Goal: Information Seeking & Learning: Find specific page/section

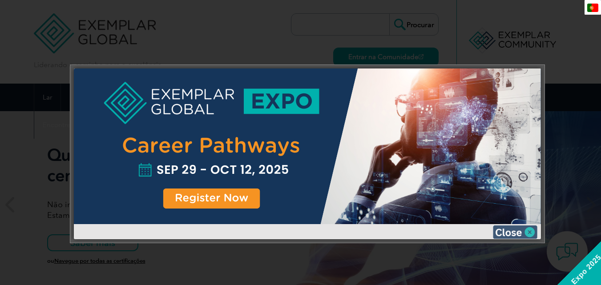
click at [523, 232] on img at bounding box center [515, 232] width 44 height 13
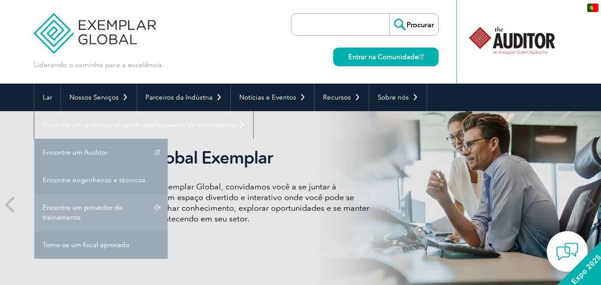
click at [114, 209] on font "Encontre um provedor de treinamento" at bounding box center [83, 213] width 80 height 18
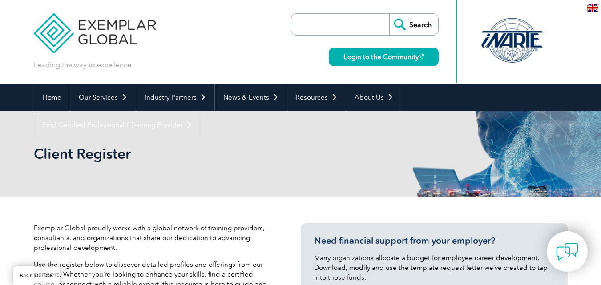
scroll to position [320, 0]
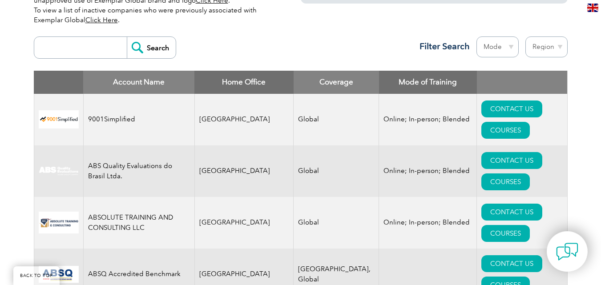
click at [539, 49] on select "Region [GEOGRAPHIC_DATA] [GEOGRAPHIC_DATA] [GEOGRAPHIC_DATA] [GEOGRAPHIC_DATA] …" at bounding box center [547, 46] width 42 height 21
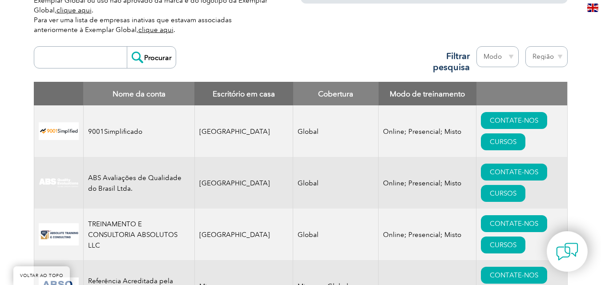
select select "[GEOGRAPHIC_DATA]"
click at [526, 46] on select "Região [GEOGRAPHIC_DATA] [GEOGRAPHIC_DATA] [GEOGRAPHIC_DATA] [GEOGRAPHIC_DATA] …" at bounding box center [547, 56] width 42 height 21
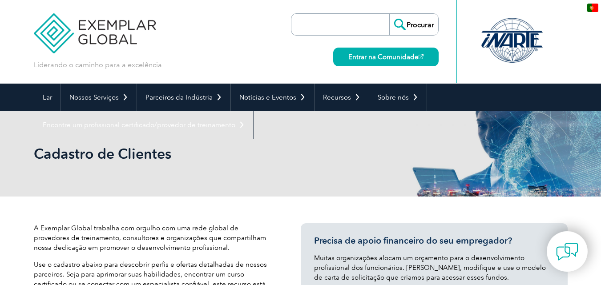
select select "[GEOGRAPHIC_DATA]"
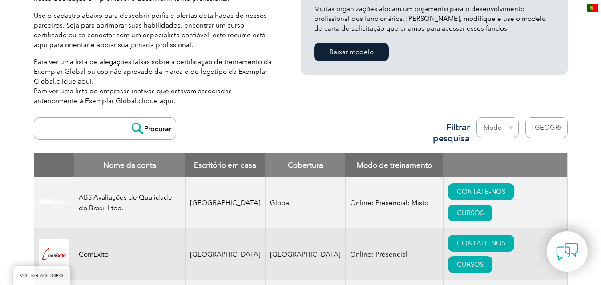
scroll to position [498, 0]
